Goal: Task Accomplishment & Management: Manage account settings

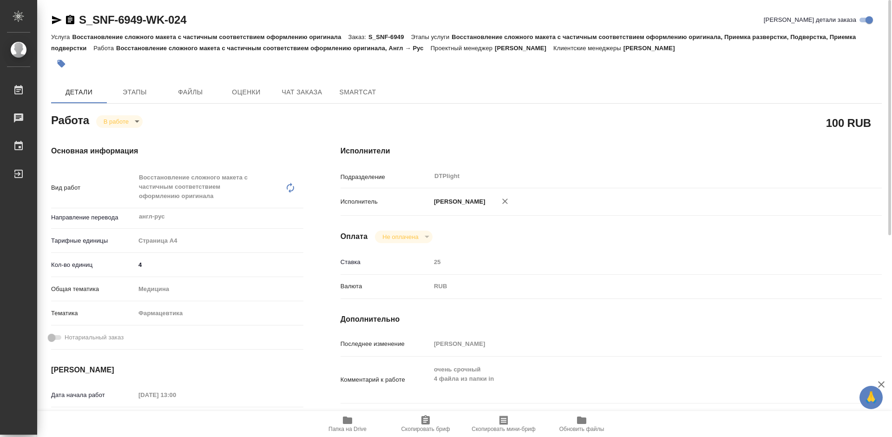
scroll to position [93, 0]
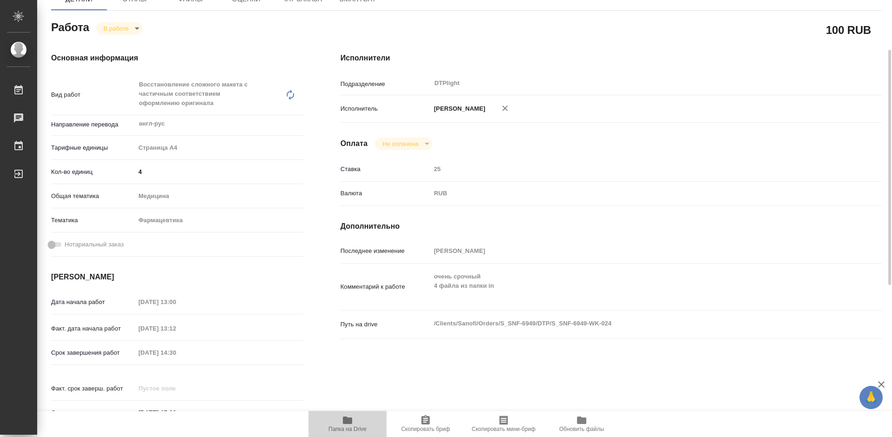
click at [344, 419] on icon "button" at bounding box center [347, 419] width 9 height 7
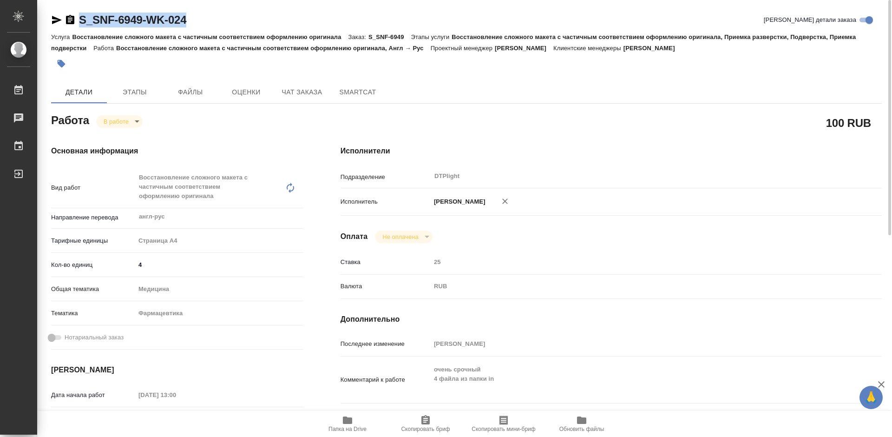
drag, startPoint x: 192, startPoint y: 20, endPoint x: 79, endPoint y: 21, distance: 113.8
click at [79, 21] on div "S_SNF-6949-WK-024 Кратко детали заказа" at bounding box center [466, 20] width 831 height 15
click at [120, 121] on body "🙏 .cls-1 fill:#fff; AWATERA Tretyakova Mariya Работы 0 Чаты График Выйти S_SNF-…" at bounding box center [446, 218] width 892 height 437
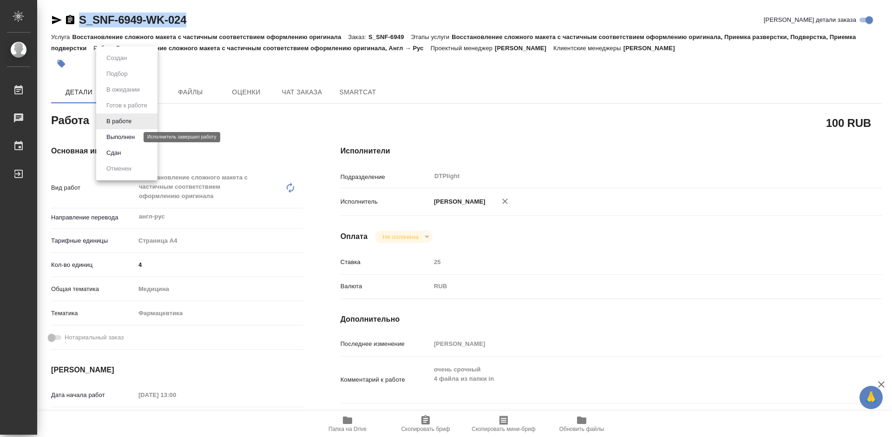
click at [123, 138] on button "Выполнен" at bounding box center [121, 137] width 34 height 10
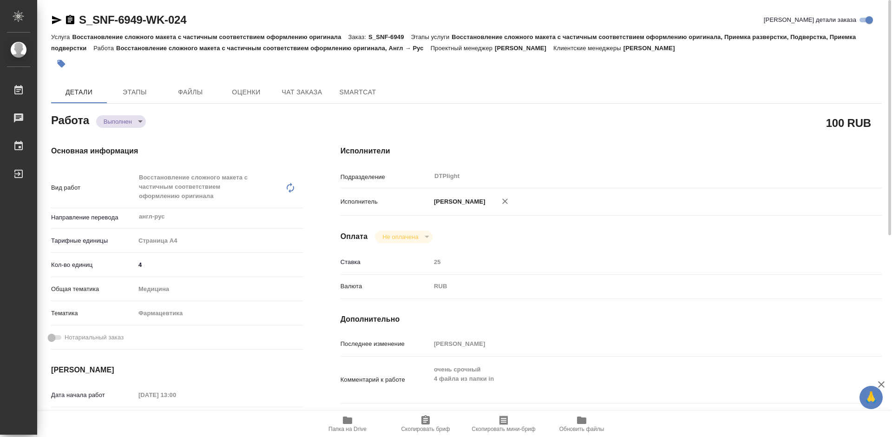
type textarea "x"
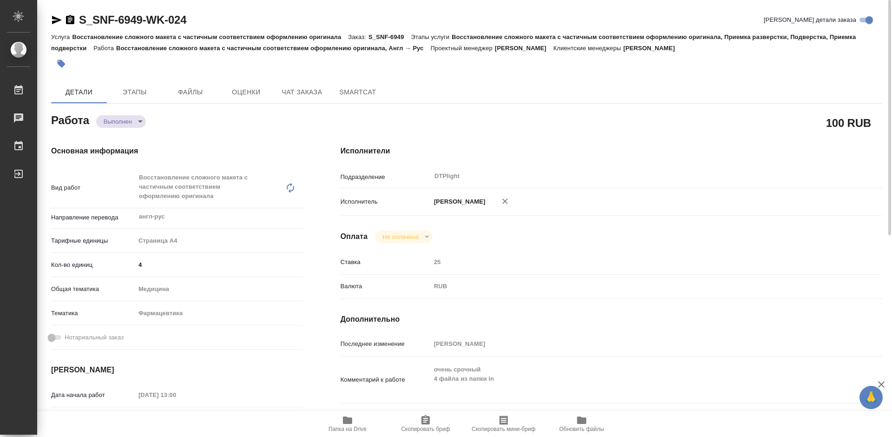
type textarea "x"
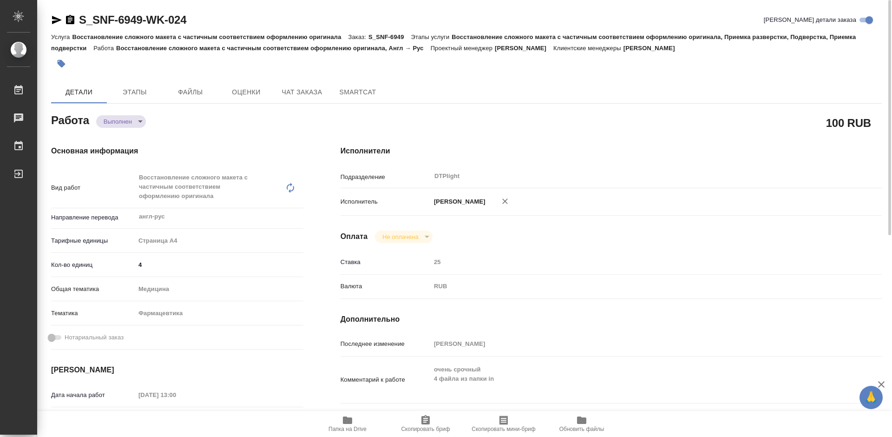
type textarea "x"
